Goal: Navigation & Orientation: Find specific page/section

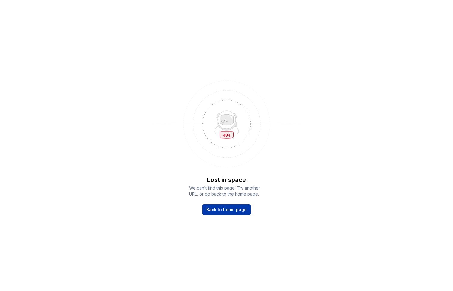
click at [237, 211] on span "Back to home page" at bounding box center [226, 210] width 41 height 6
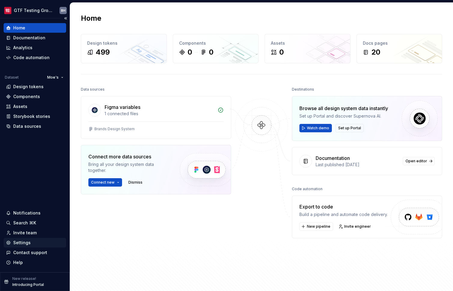
click at [23, 240] on div "Settings" at bounding box center [21, 243] width 17 height 6
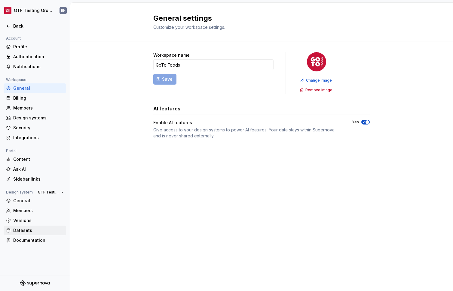
click at [23, 232] on div "Datasets" at bounding box center [38, 231] width 50 height 6
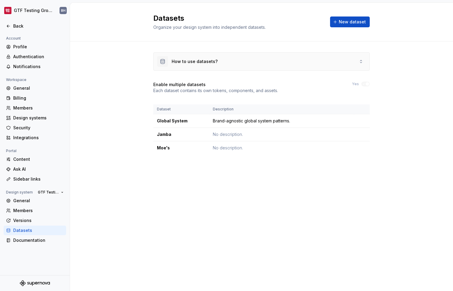
click at [359, 61] on icon at bounding box center [360, 61] width 5 height 5
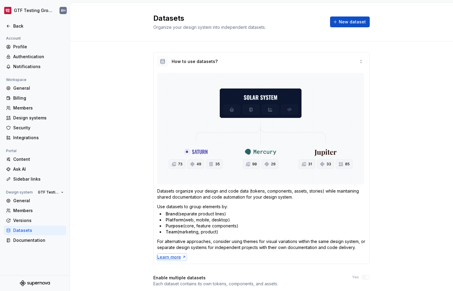
click at [181, 257] on icon at bounding box center [183, 257] width 5 height 5
